Goal: Find specific page/section: Find specific page/section

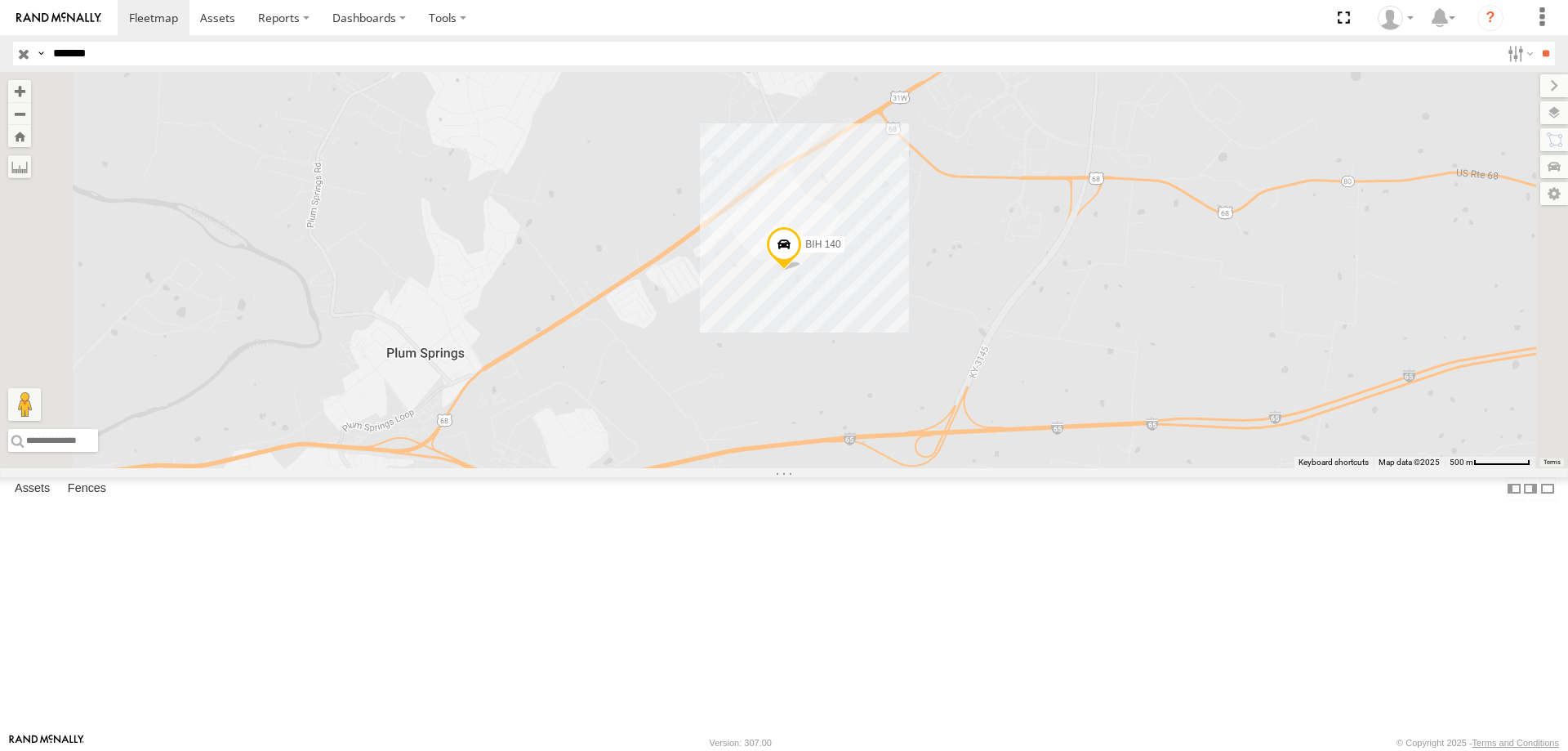
click at [24, 58] on input "button" at bounding box center [24, 53] width 21 height 24
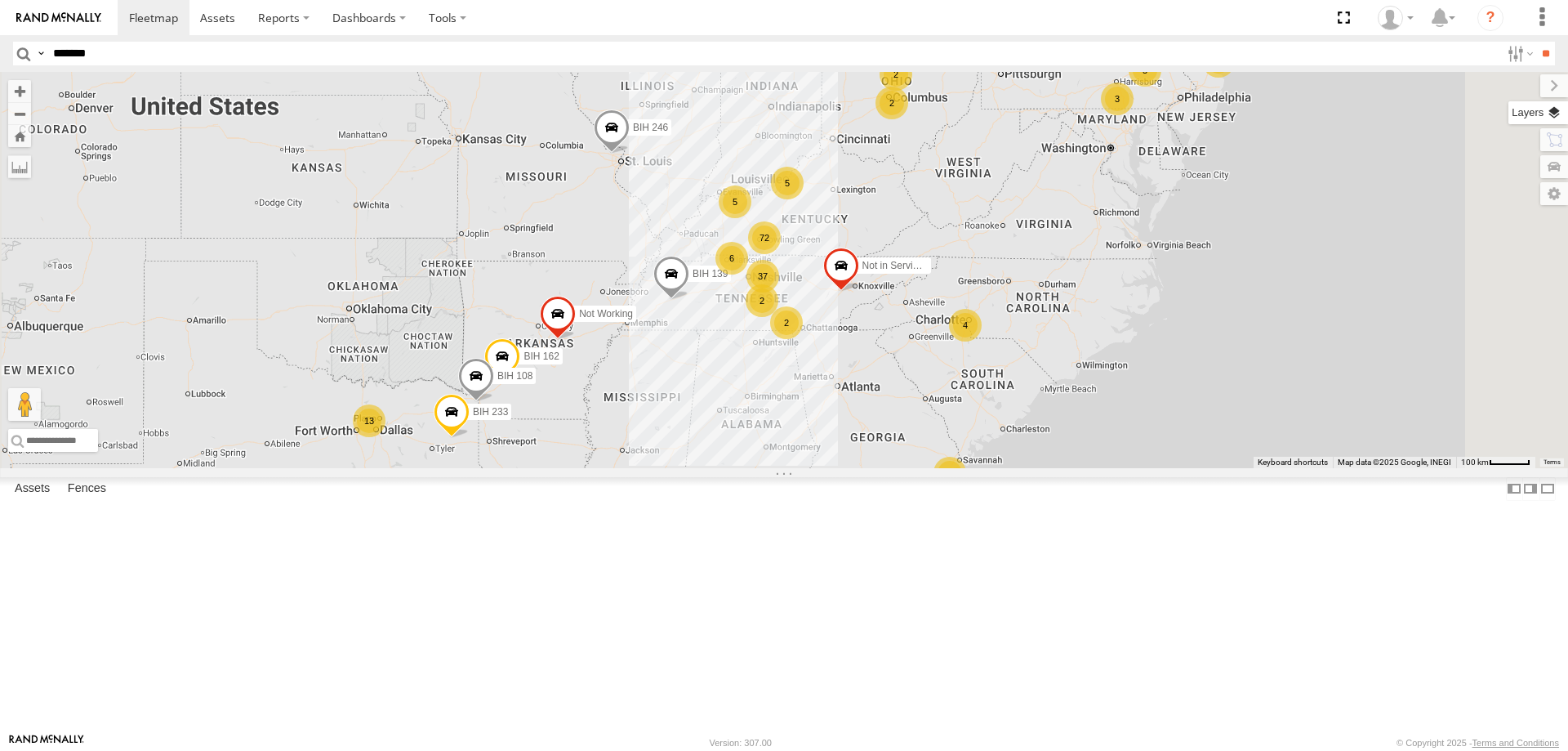
click at [1553, 108] on label at bounding box center [1538, 112] width 60 height 23
click at [0, 0] on span "Basemaps" at bounding box center [0, 0] width 0 height 0
click at [0, 0] on span "Satellite + Roadmap" at bounding box center [0, 0] width 0 height 0
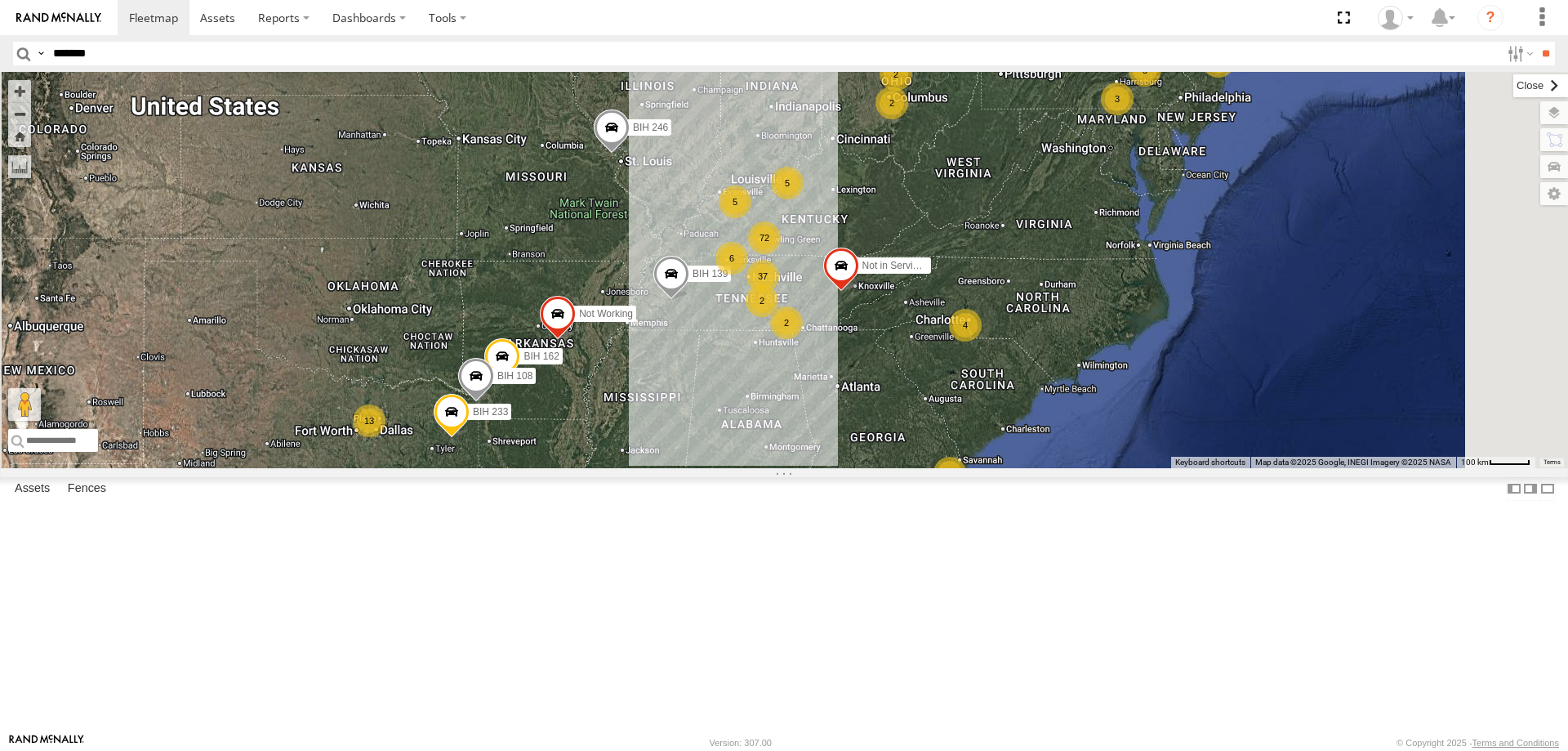
click at [1514, 88] on label at bounding box center [1540, 86] width 54 height 23
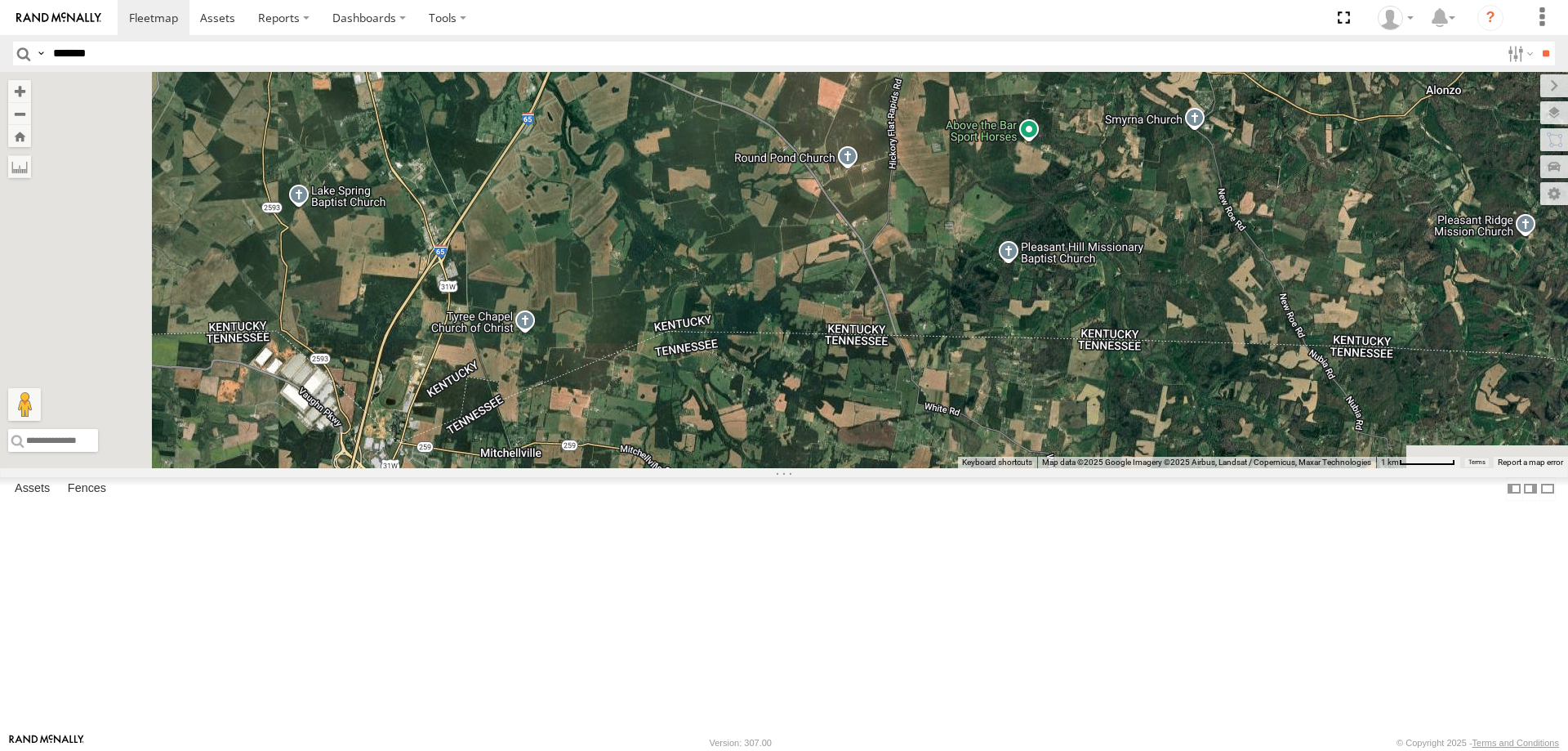
drag, startPoint x: 757, startPoint y: 518, endPoint x: 844, endPoint y: 152, distance: 376.2
click at [844, 152] on div "BIH 118 Not in Service [GEOGRAPHIC_DATA] [GEOGRAPHIC_DATA] 229 [GEOGRAPHIC_DATA…" at bounding box center [784, 270] width 1568 height 396
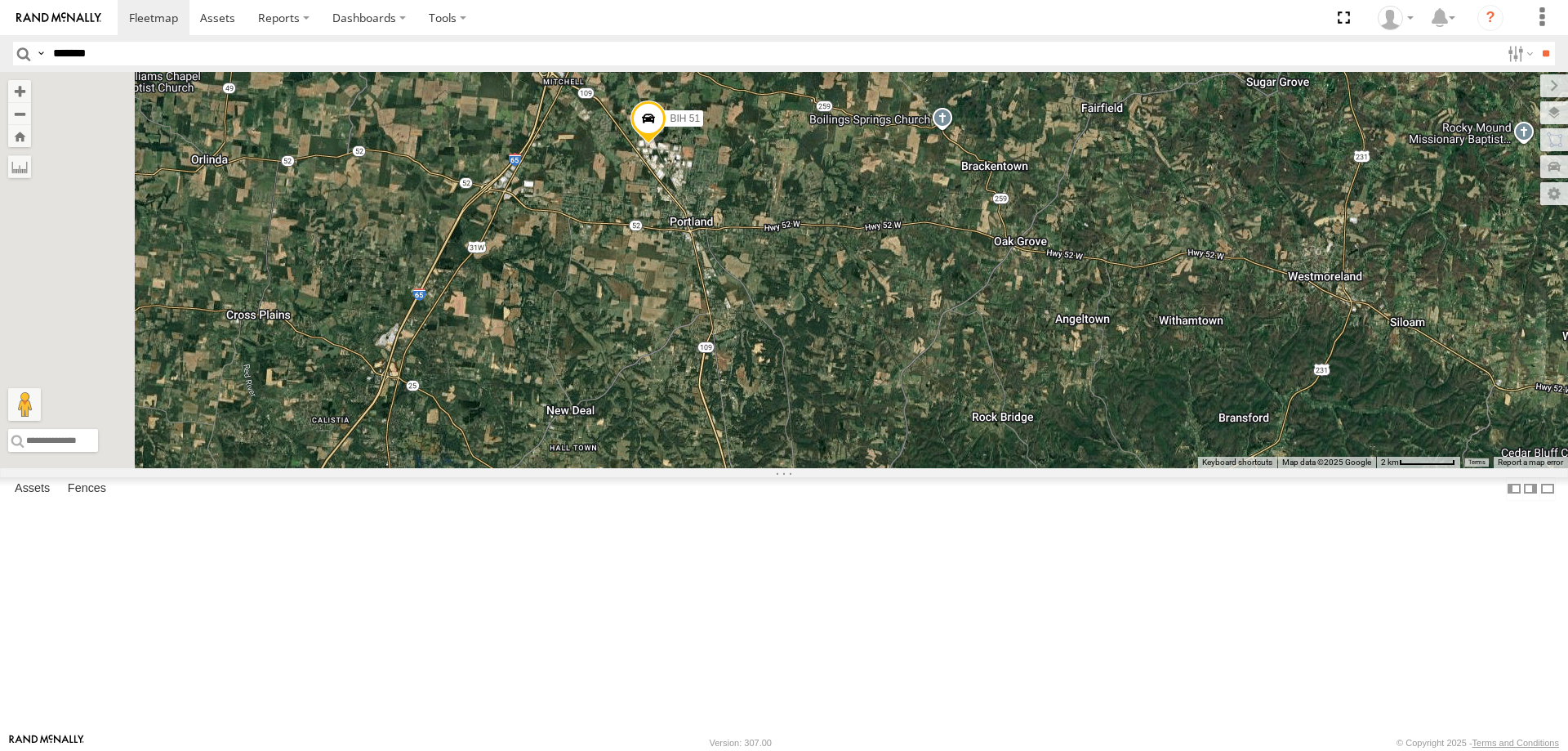
drag, startPoint x: 822, startPoint y: 440, endPoint x: 891, endPoint y: 157, distance: 291.3
click at [891, 157] on div "BIH 118 Not in Service [GEOGRAPHIC_DATA] [GEOGRAPHIC_DATA] 229 [GEOGRAPHIC_DATA…" at bounding box center [784, 270] width 1568 height 396
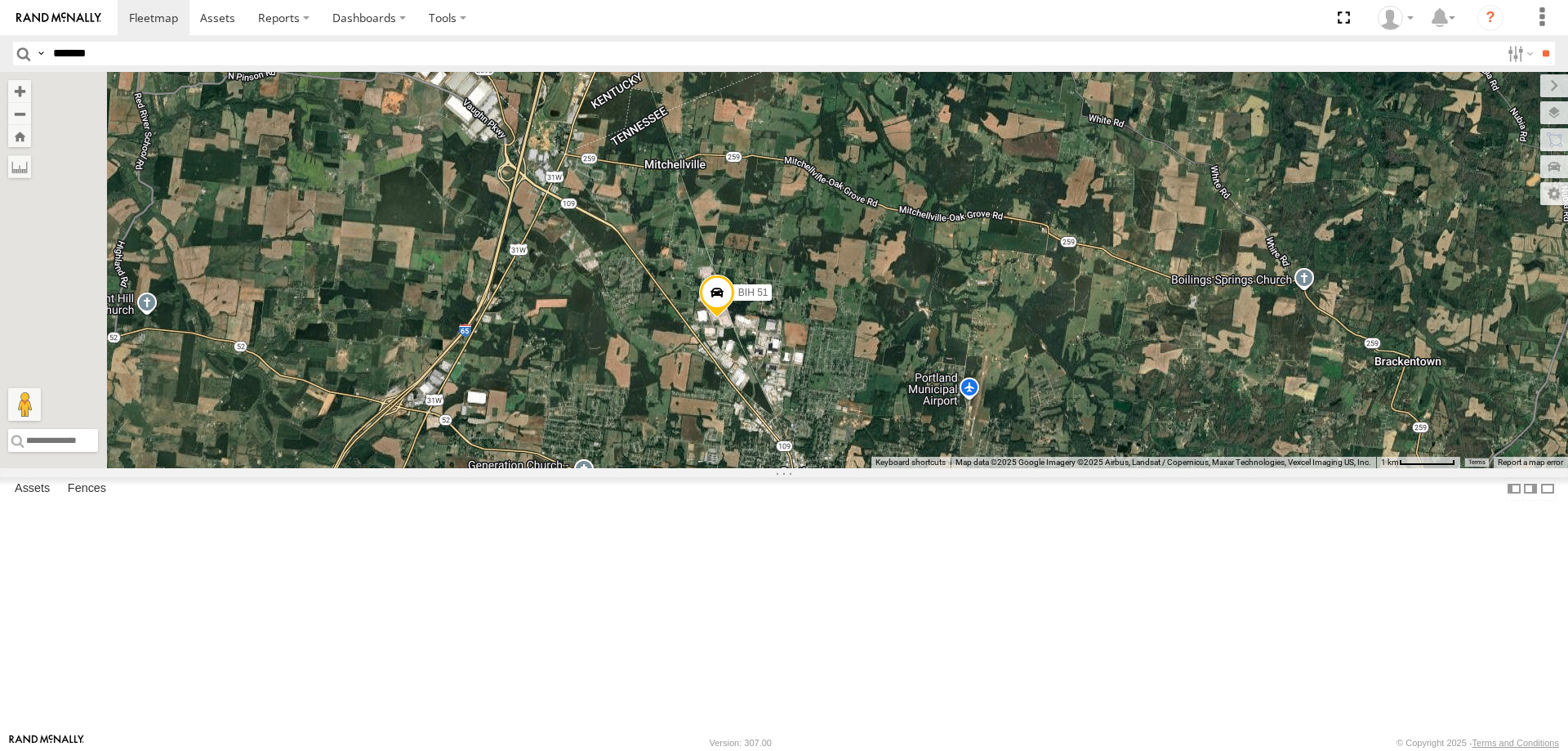
drag, startPoint x: 668, startPoint y: 223, endPoint x: 836, endPoint y: 557, distance: 373.9
click at [836, 468] on div "BIH 118 Not in Service [GEOGRAPHIC_DATA] [GEOGRAPHIC_DATA] 229 [GEOGRAPHIC_DATA…" at bounding box center [784, 270] width 1568 height 396
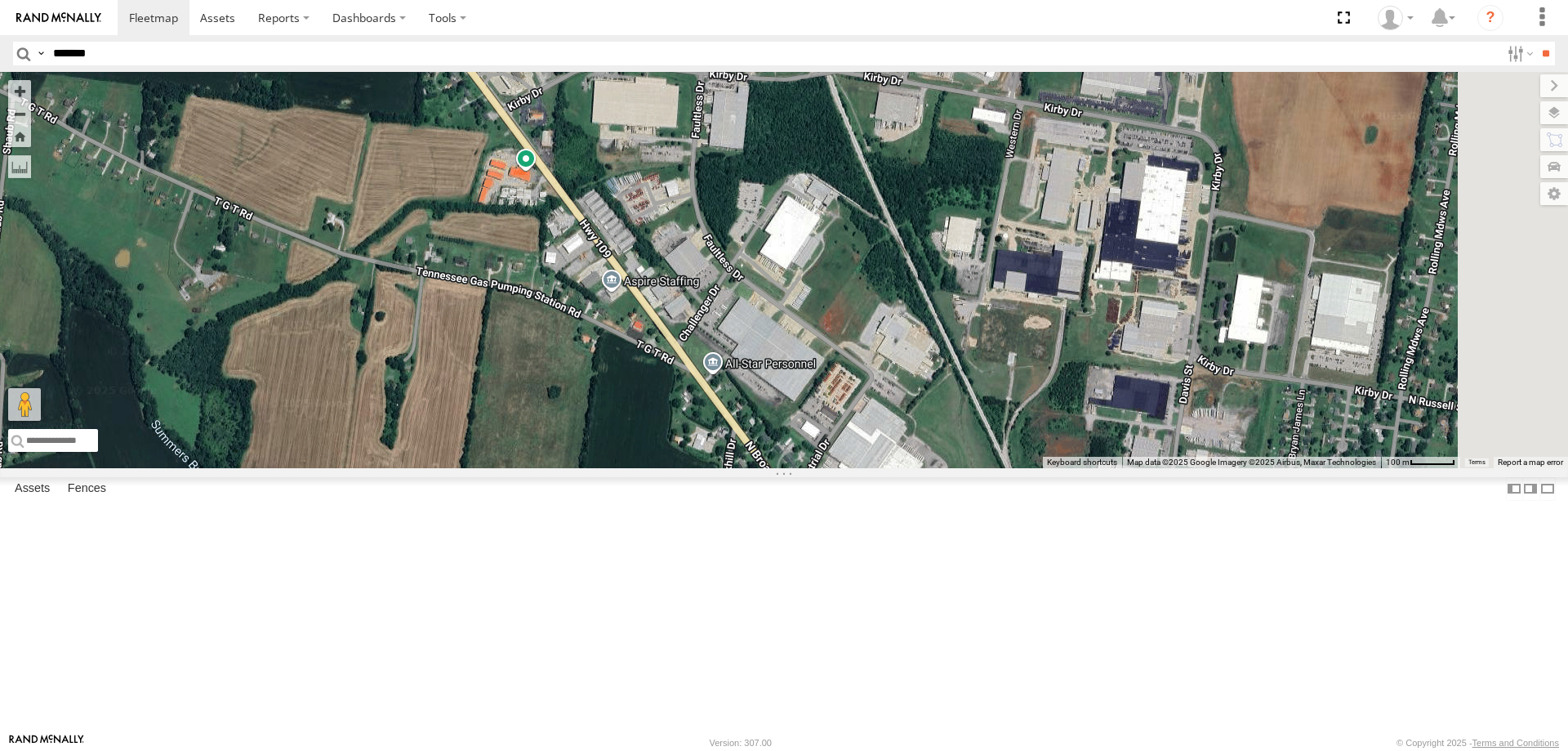
drag, startPoint x: 1022, startPoint y: 502, endPoint x: 949, endPoint y: 307, distance: 208.2
click at [949, 307] on div "BIH 118 Not in Service [GEOGRAPHIC_DATA] [GEOGRAPHIC_DATA] 229 [GEOGRAPHIC_DATA…" at bounding box center [784, 270] width 1568 height 396
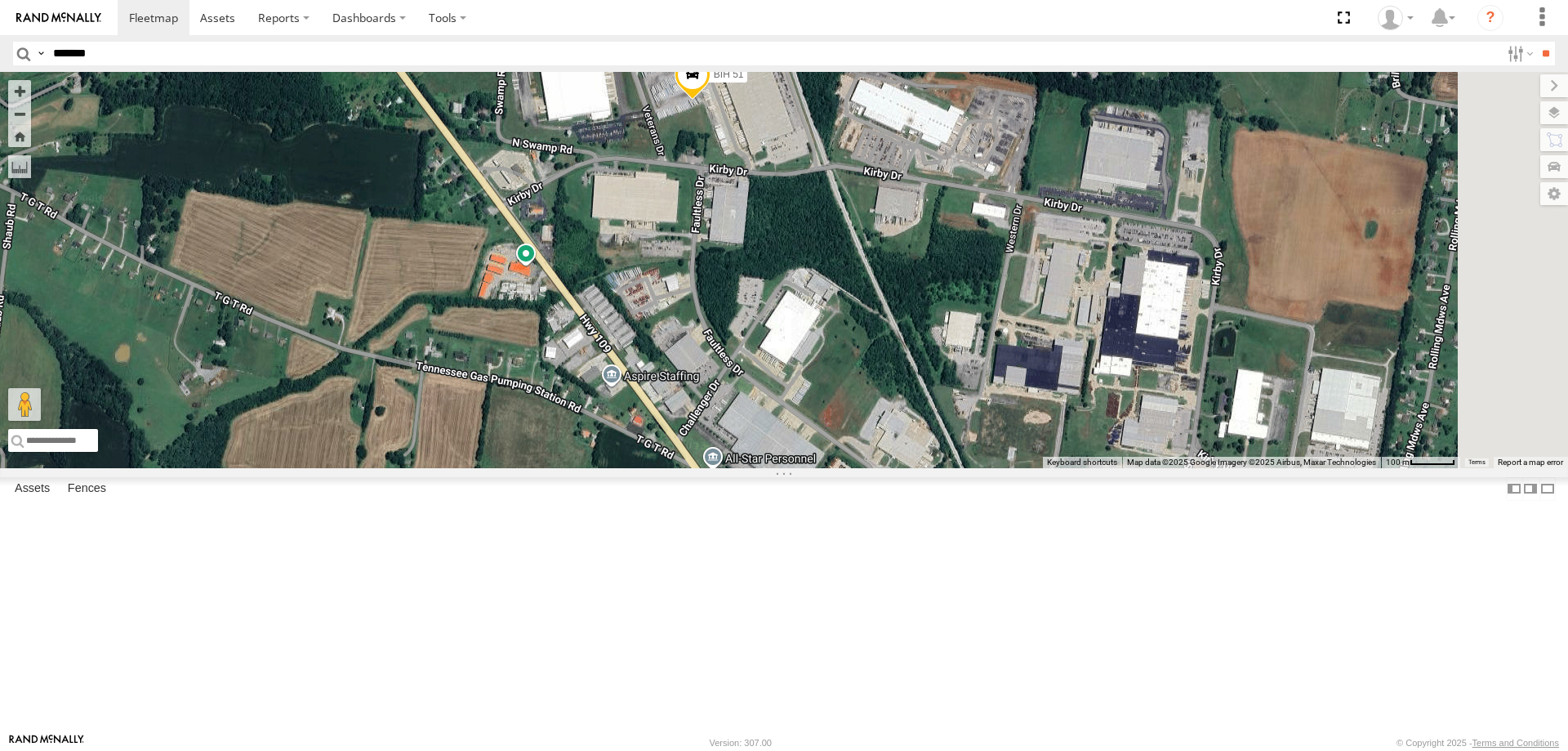
drag, startPoint x: 1130, startPoint y: 308, endPoint x: 1057, endPoint y: 423, distance: 136.2
click at [1057, 426] on div "BIH 118 Not in Service [GEOGRAPHIC_DATA] [GEOGRAPHIC_DATA] 229 [GEOGRAPHIC_DATA…" at bounding box center [784, 270] width 1568 height 396
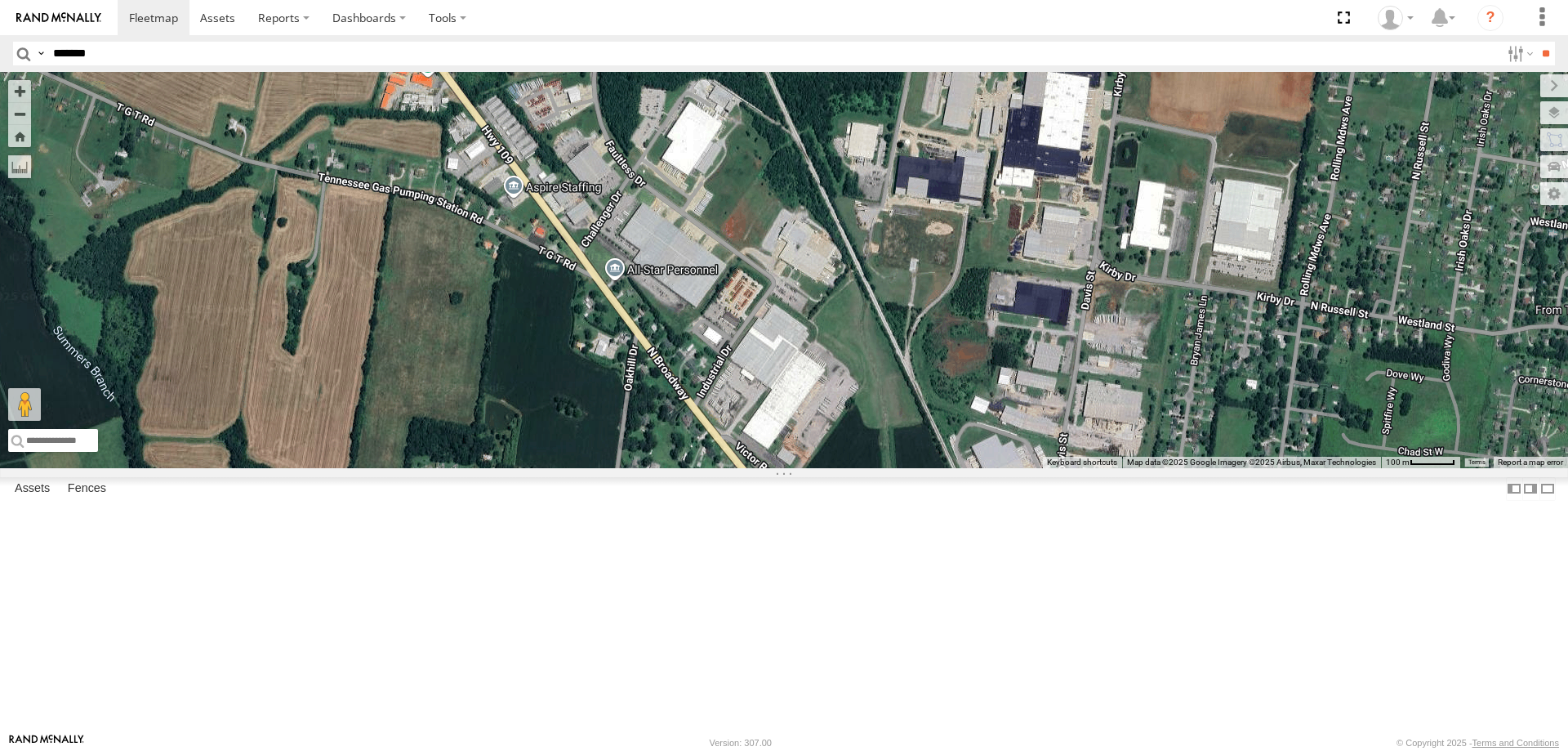
drag, startPoint x: 1173, startPoint y: 523, endPoint x: 1075, endPoint y: 334, distance: 212.9
click at [1075, 334] on div "BIH 118 Not in Service [GEOGRAPHIC_DATA] [GEOGRAPHIC_DATA] 229 [GEOGRAPHIC_DATA…" at bounding box center [784, 270] width 1568 height 396
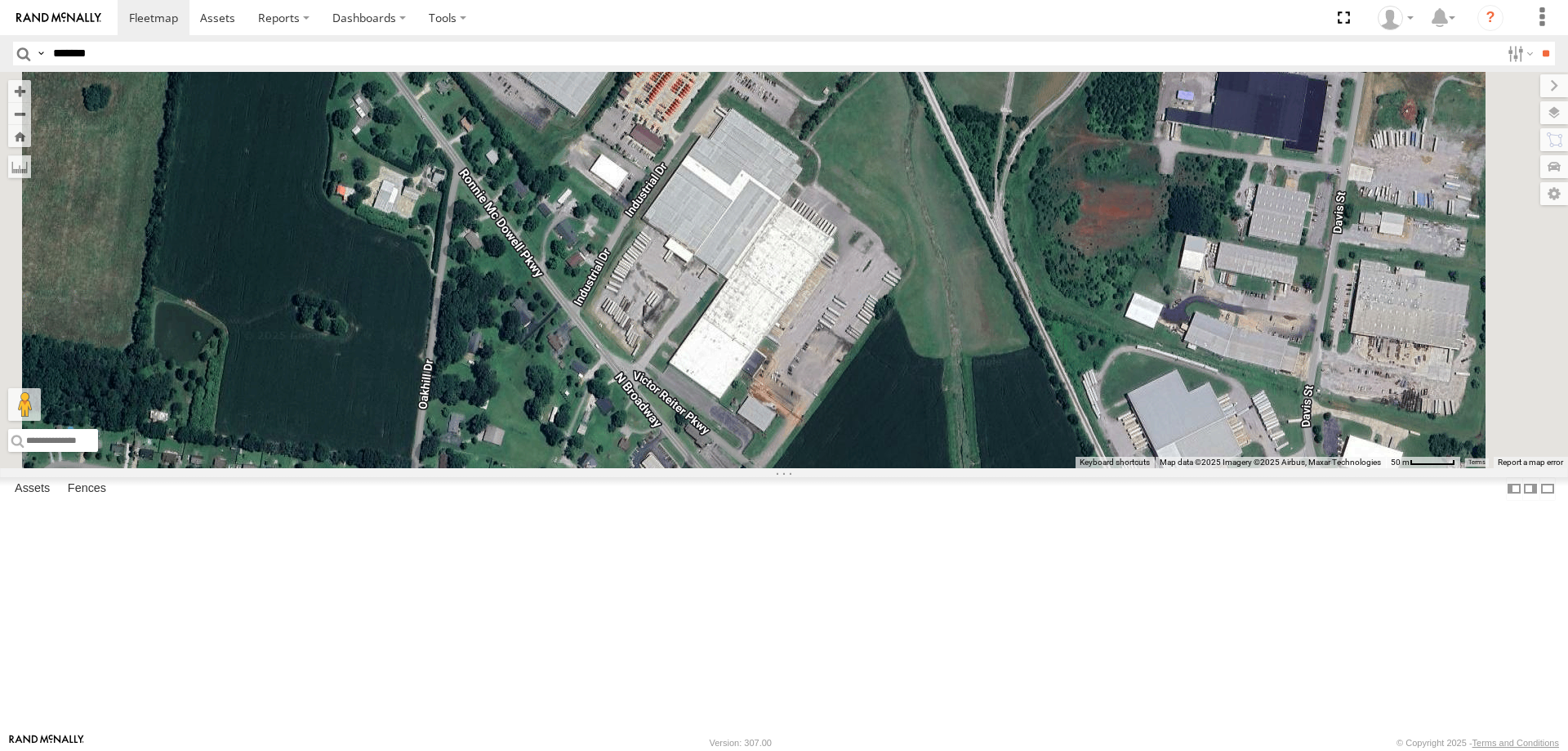
drag, startPoint x: 1001, startPoint y: 478, endPoint x: 977, endPoint y: 443, distance: 42.4
click at [977, 443] on div "BIH 118 Not in Service [GEOGRAPHIC_DATA] [GEOGRAPHIC_DATA] 229 [GEOGRAPHIC_DATA…" at bounding box center [784, 270] width 1568 height 396
